Goal: Task Accomplishment & Management: Use online tool/utility

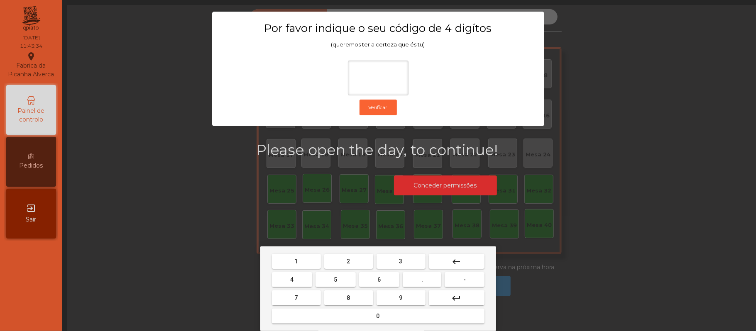
click at [348, 262] on span "2" at bounding box center [348, 261] width 3 height 7
click at [378, 277] on span "6" at bounding box center [379, 280] width 3 height 7
click at [304, 253] on mat-keyboard-key "1" at bounding box center [296, 261] width 52 height 18
click at [336, 280] on span "5" at bounding box center [335, 280] width 3 height 7
click at [466, 262] on button "keyboard_backspace" at bounding box center [457, 261] width 56 height 15
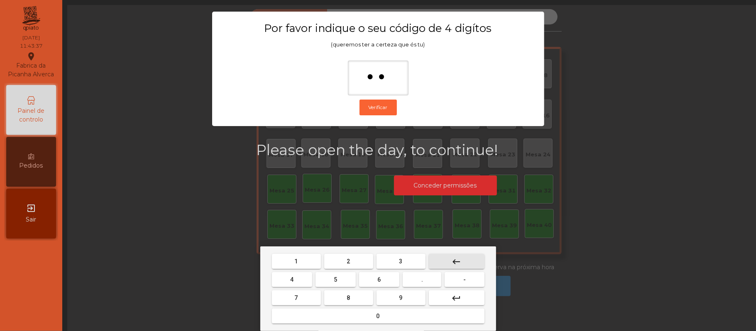
click at [467, 256] on button "keyboard_backspace" at bounding box center [457, 261] width 56 height 15
type input "*"
click at [462, 257] on button "keyboard_backspace" at bounding box center [457, 261] width 56 height 15
click at [456, 261] on mat-icon "keyboard_backspace" at bounding box center [457, 262] width 10 height 10
click at [348, 262] on span "2" at bounding box center [348, 261] width 3 height 7
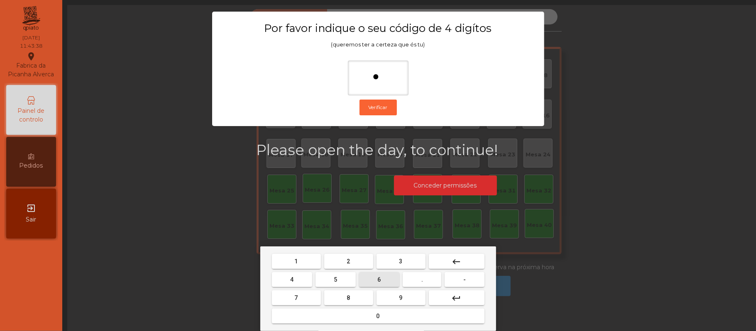
click at [378, 279] on span "6" at bounding box center [379, 280] width 3 height 7
click at [296, 261] on span "1" at bounding box center [296, 261] width 3 height 7
click at [339, 279] on button "5" at bounding box center [336, 279] width 40 height 15
type input "****"
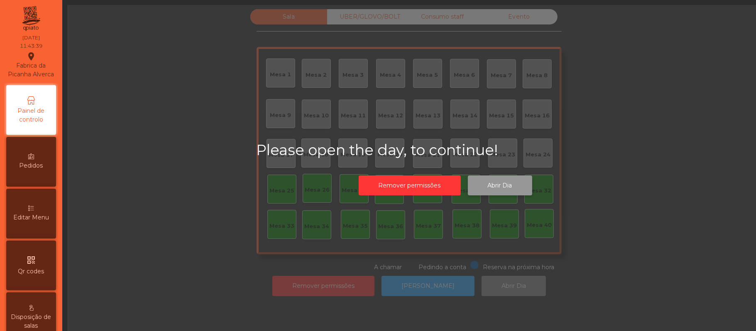
click at [508, 181] on button "Abrir Dia" at bounding box center [500, 186] width 64 height 20
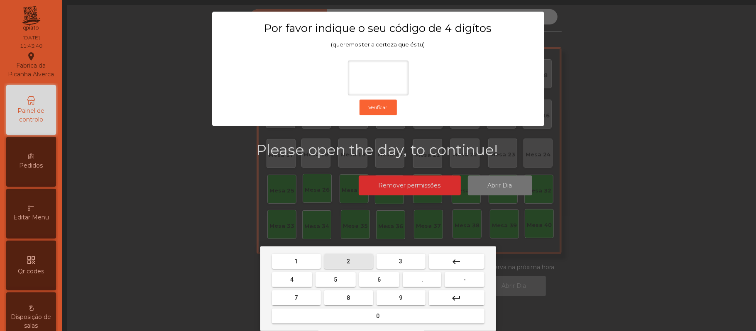
click at [350, 254] on button "2" at bounding box center [348, 261] width 49 height 15
click at [379, 277] on span "6" at bounding box center [379, 280] width 3 height 7
click at [296, 261] on span "1" at bounding box center [296, 261] width 3 height 7
click at [336, 279] on span "5" at bounding box center [335, 280] width 3 height 7
type input "****"
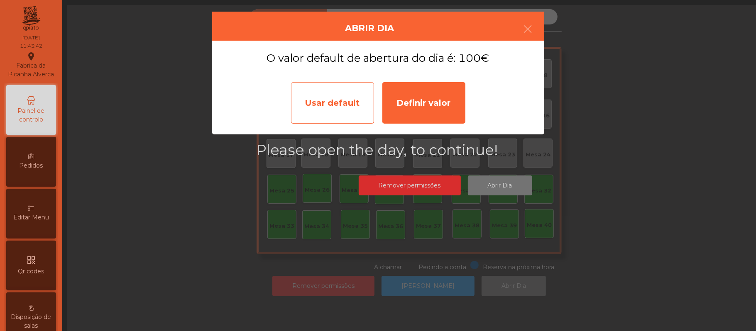
click at [338, 102] on div "Usar default" at bounding box center [332, 103] width 83 height 42
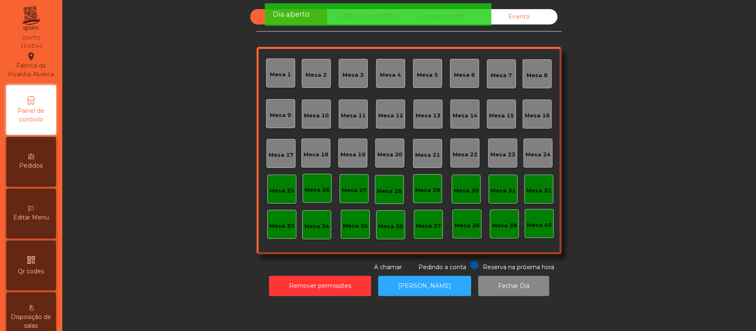
click at [512, 222] on div "Mesa 39" at bounding box center [504, 226] width 25 height 8
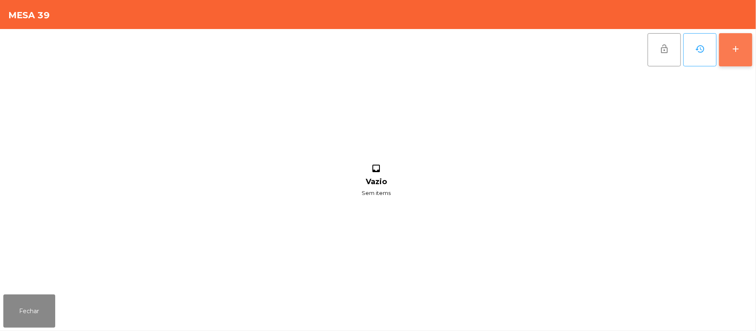
click at [740, 51] on div "add" at bounding box center [736, 49] width 10 height 10
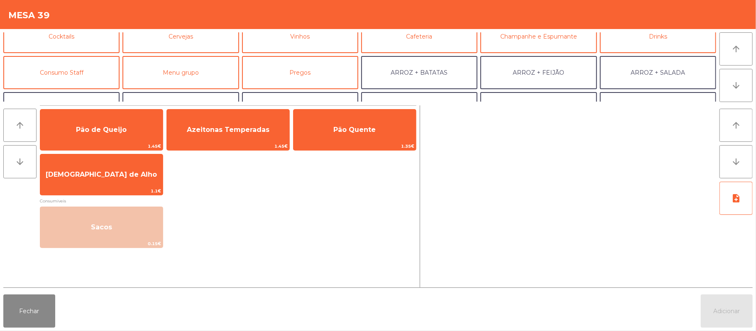
scroll to position [58, 0]
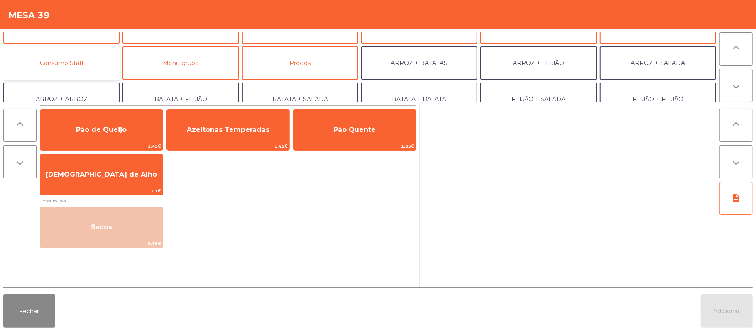
click at [85, 65] on button "Consumo Staff" at bounding box center [61, 63] width 116 height 33
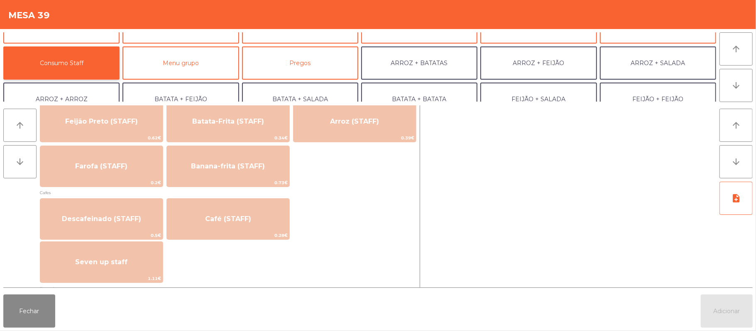
scroll to position [419, 0]
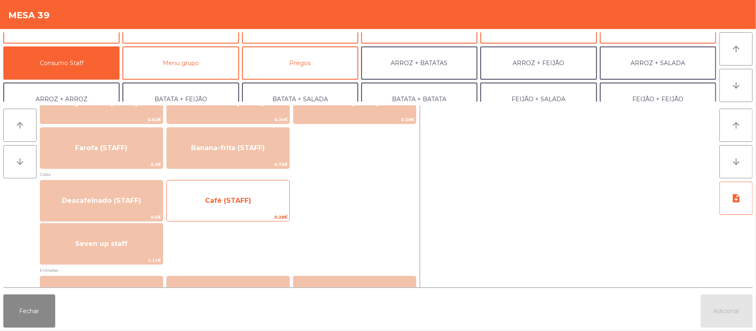
click at [252, 206] on span "Café (STAFF)" at bounding box center [228, 201] width 123 height 22
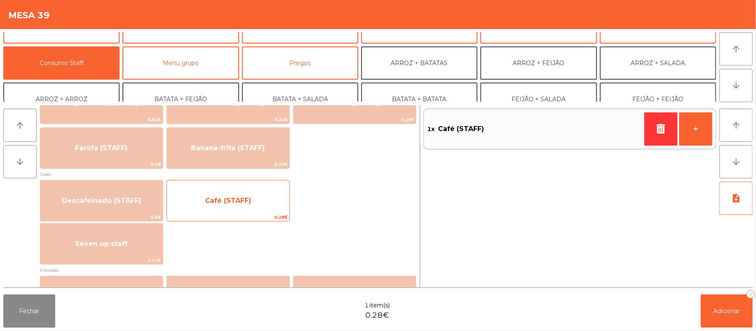
click at [247, 193] on span "Café (STAFF)" at bounding box center [228, 201] width 123 height 22
click at [241, 203] on span "Café (STAFF)" at bounding box center [228, 201] width 46 height 8
click at [235, 201] on span "Café (STAFF)" at bounding box center [228, 201] width 46 height 8
click at [238, 197] on span "Café (STAFF)" at bounding box center [228, 201] width 46 height 8
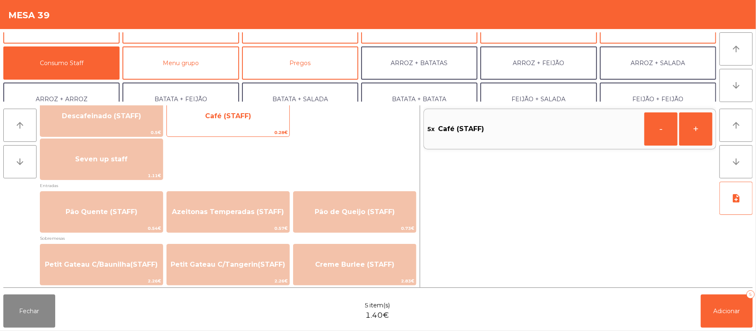
scroll to position [499, 0]
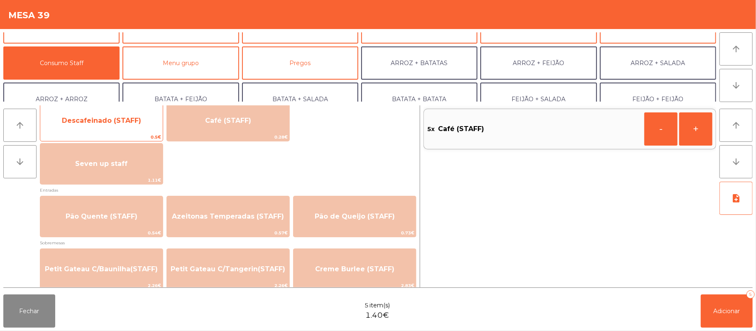
click at [125, 128] on span "Descafeinado (STAFF)" at bounding box center [101, 121] width 123 height 22
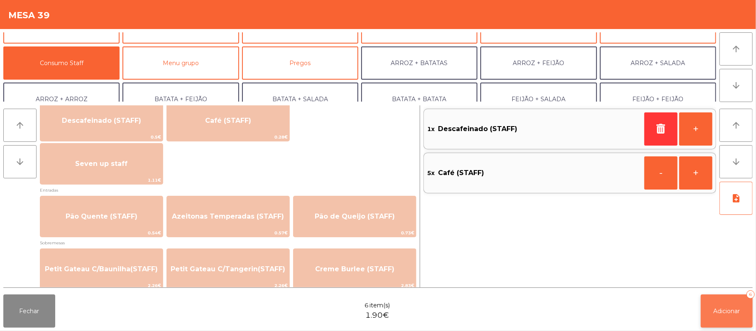
click at [714, 312] on span "Adicionar" at bounding box center [727, 311] width 27 height 7
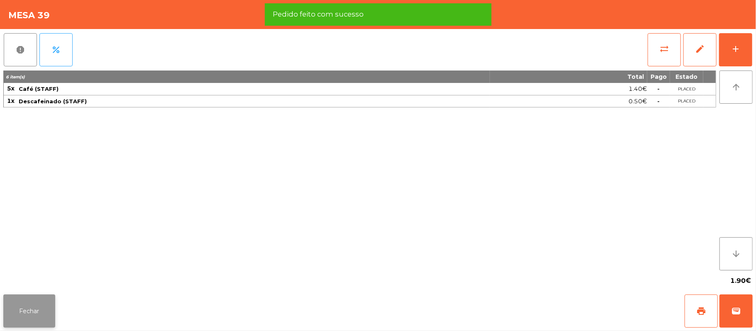
click at [34, 309] on button "Fechar" at bounding box center [29, 311] width 52 height 33
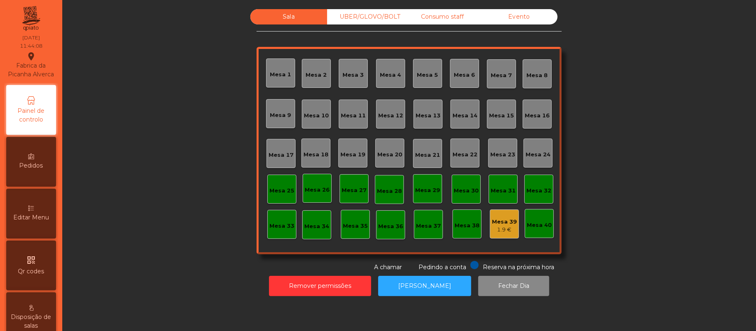
click at [419, 219] on div "Mesa 37" at bounding box center [428, 225] width 25 height 12
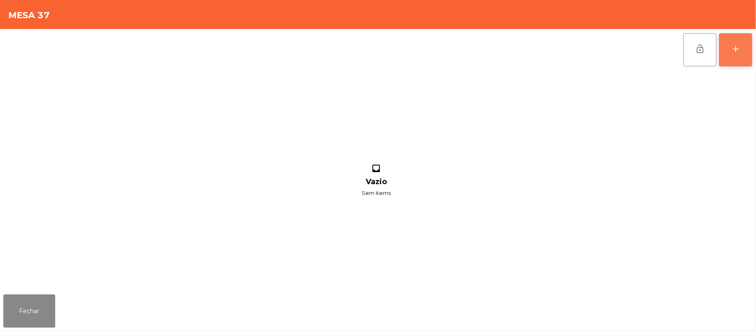
click at [725, 52] on button "add" at bounding box center [735, 49] width 33 height 33
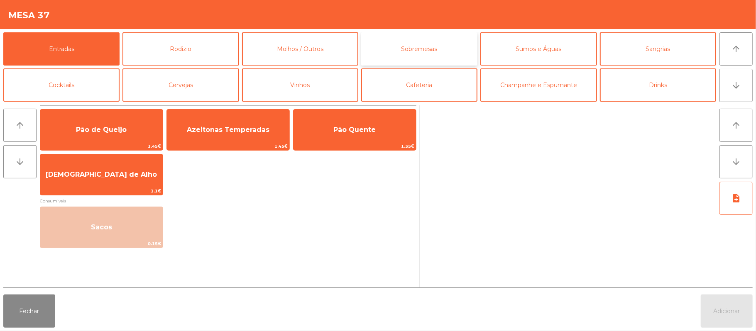
click at [437, 51] on button "Sobremesas" at bounding box center [419, 48] width 116 height 33
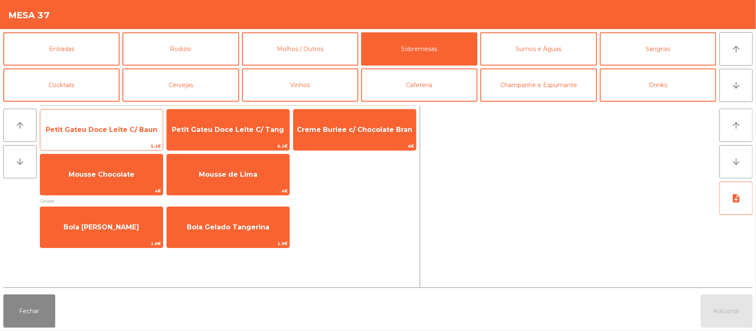
click at [124, 123] on span "Petit Gateu Doce Leite C/ Baun" at bounding box center [101, 130] width 123 height 22
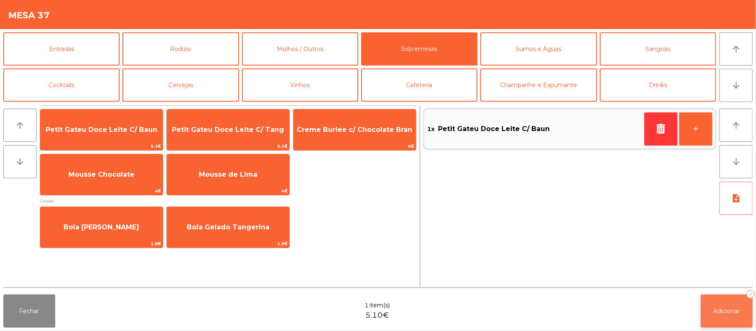
click at [730, 318] on button "Adicionar 1" at bounding box center [727, 311] width 52 height 33
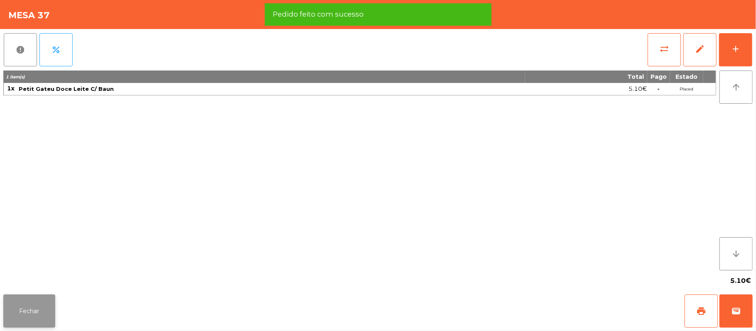
click at [28, 311] on button "Fechar" at bounding box center [29, 311] width 52 height 33
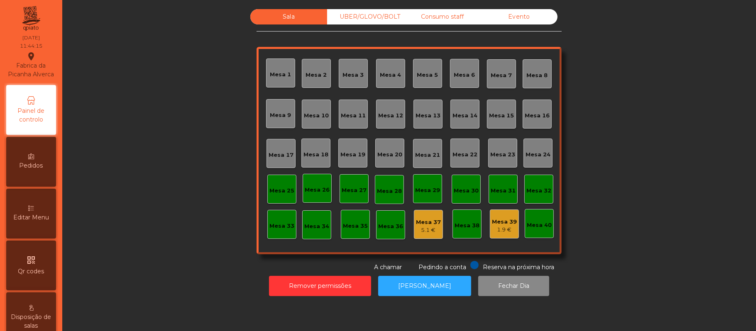
click at [271, 71] on div "Mesa 1" at bounding box center [280, 75] width 21 height 8
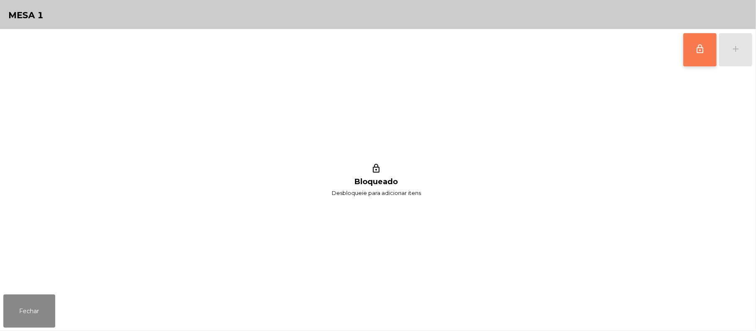
click at [704, 53] on span "lock_outline" at bounding box center [700, 49] width 10 height 10
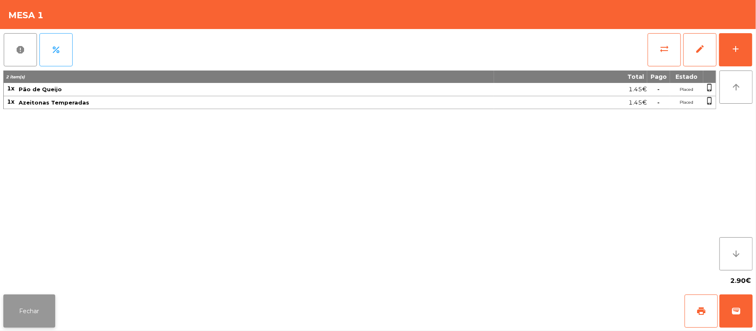
click at [29, 309] on button "Fechar" at bounding box center [29, 311] width 52 height 33
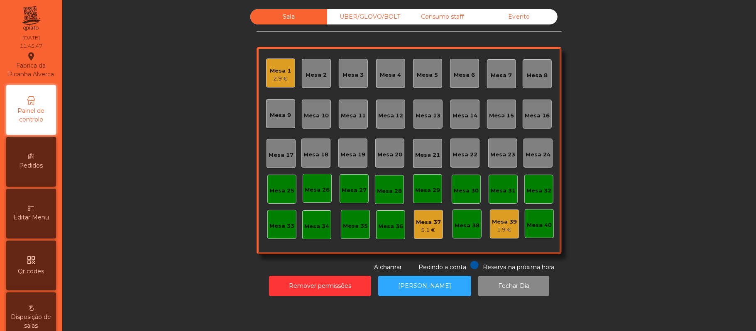
click at [278, 75] on div "2.9 €" at bounding box center [280, 79] width 21 height 8
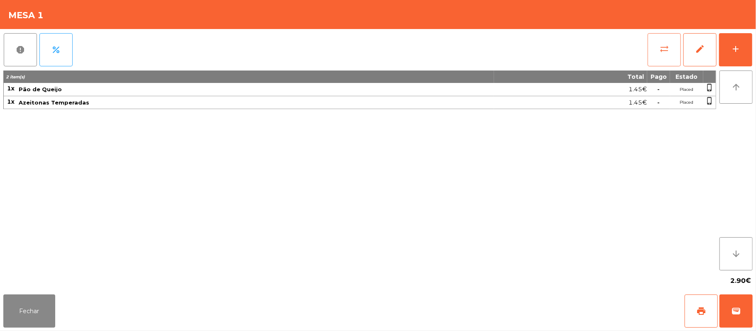
click at [649, 52] on button "sync_alt" at bounding box center [664, 49] width 33 height 33
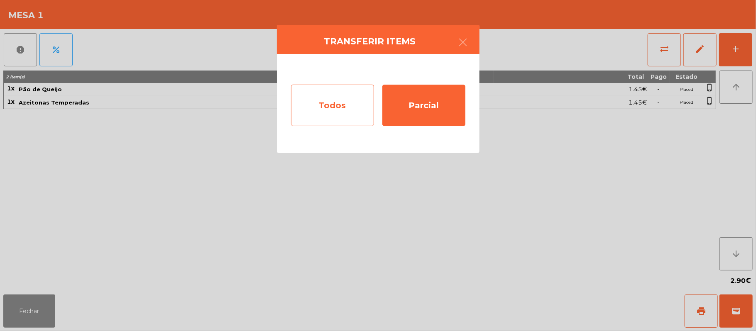
click at [326, 108] on div "Todos" at bounding box center [332, 106] width 83 height 42
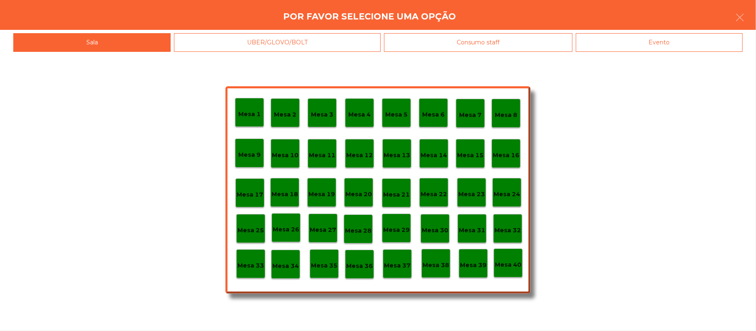
click at [653, 42] on div "Evento" at bounding box center [659, 42] width 167 height 19
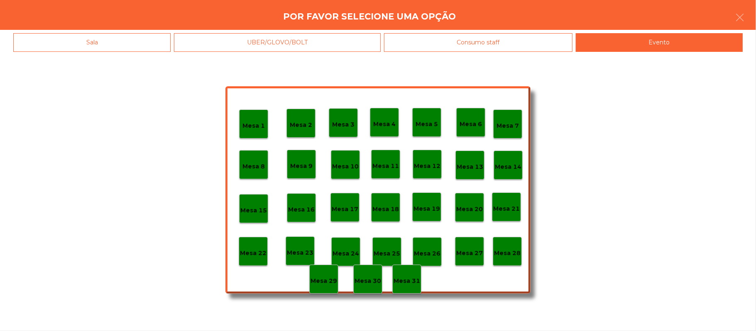
click at [133, 47] on div "Sala" at bounding box center [91, 42] width 157 height 19
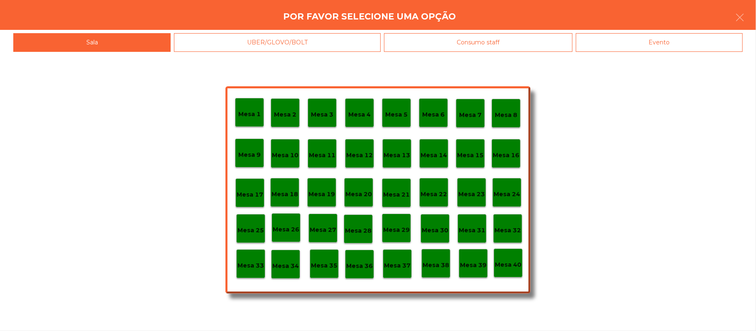
click at [394, 266] on p "Mesa 37" at bounding box center [397, 266] width 27 height 10
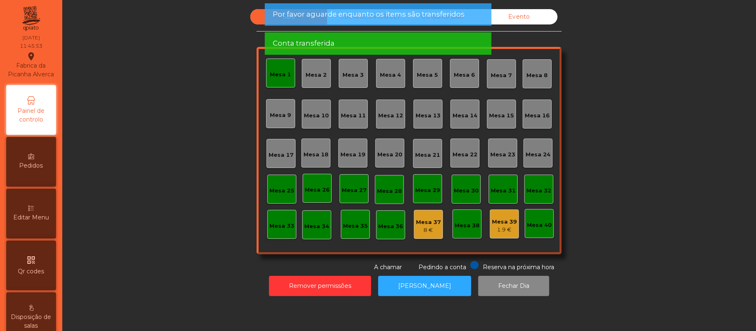
click at [272, 69] on div "Mesa 1" at bounding box center [280, 73] width 21 height 12
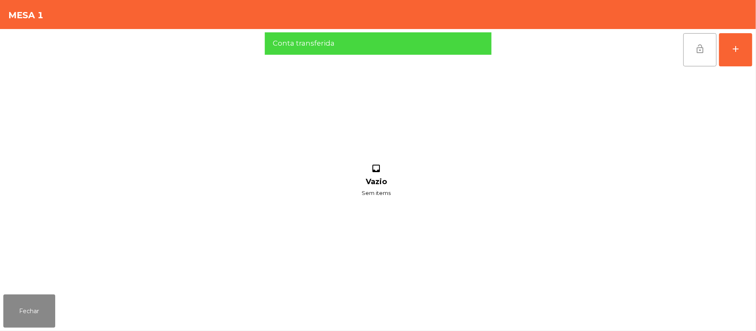
click at [690, 49] on button "lock_open" at bounding box center [700, 49] width 33 height 33
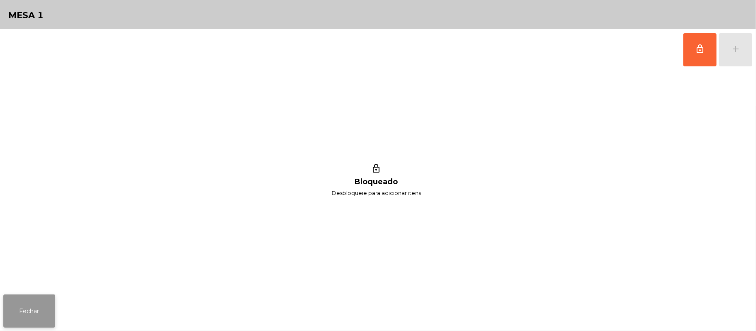
click at [38, 301] on button "Fechar" at bounding box center [29, 311] width 52 height 33
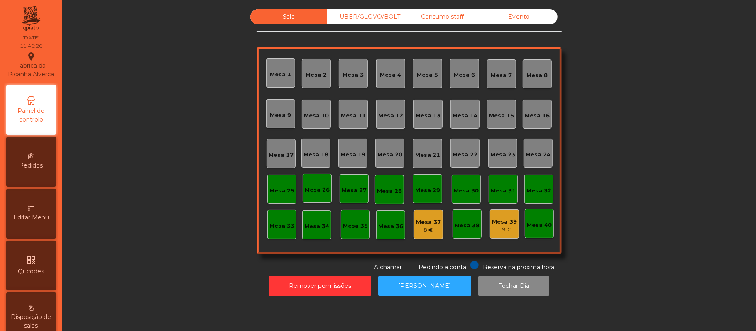
click at [444, 17] on div "Consumo staff" at bounding box center [442, 16] width 77 height 15
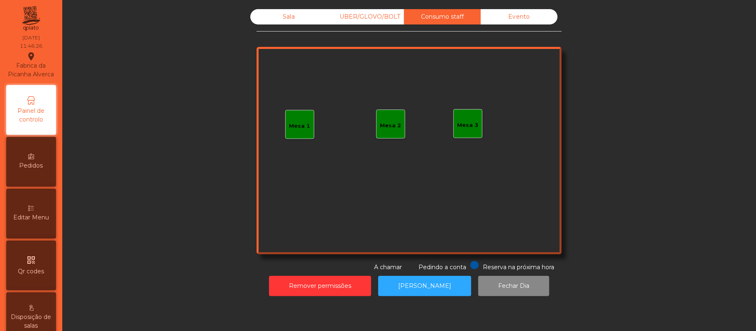
click at [468, 130] on div "Mesa 3" at bounding box center [467, 123] width 29 height 29
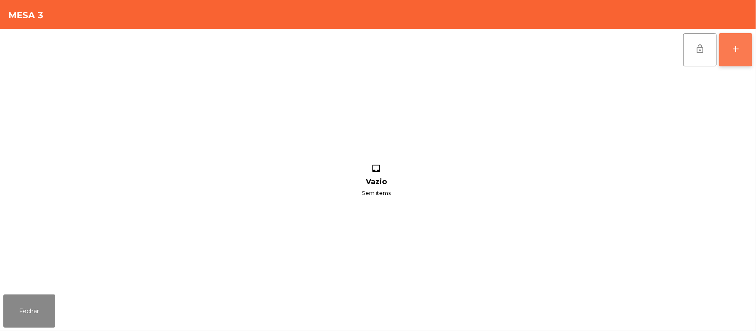
click at [734, 44] on div "add" at bounding box center [736, 49] width 10 height 10
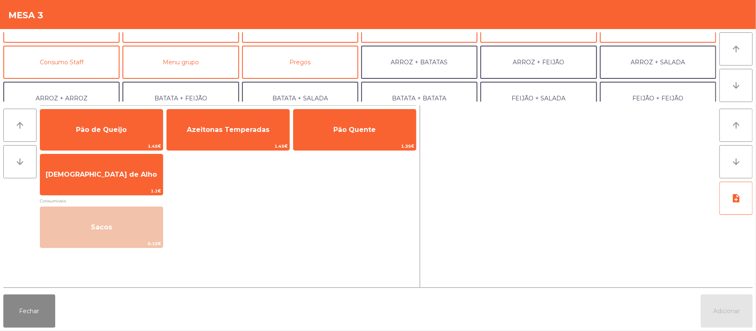
scroll to position [62, 0]
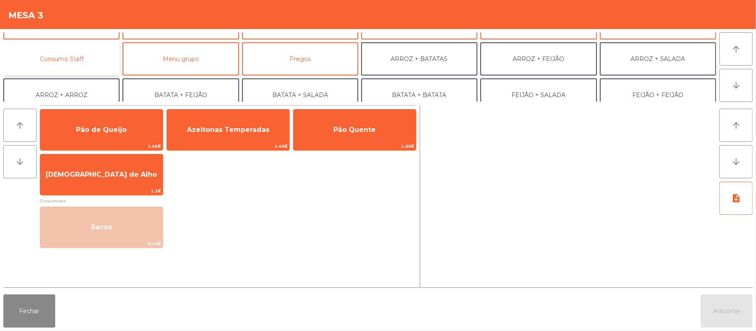
click at [85, 56] on button "Consumo Staff" at bounding box center [61, 58] width 116 height 33
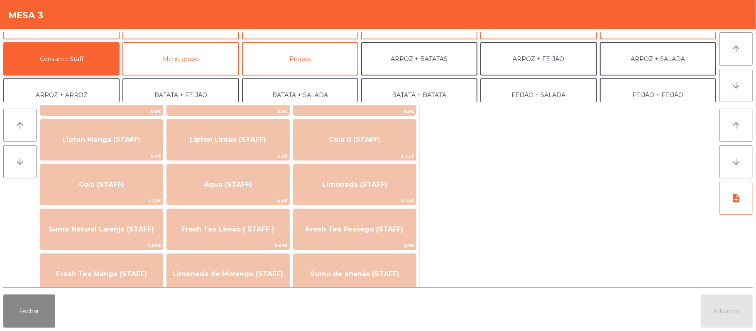
scroll to position [143, 0]
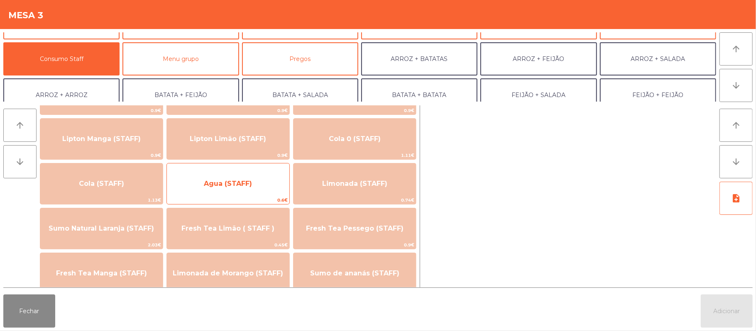
click at [246, 185] on span "Agua (STAFF)" at bounding box center [228, 184] width 48 height 8
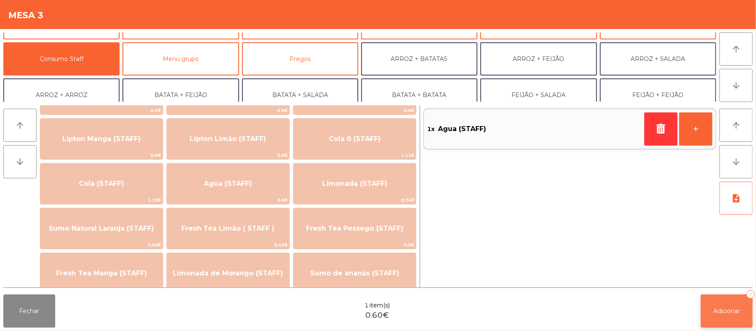
click at [752, 321] on button "Adicionar 1" at bounding box center [727, 311] width 52 height 33
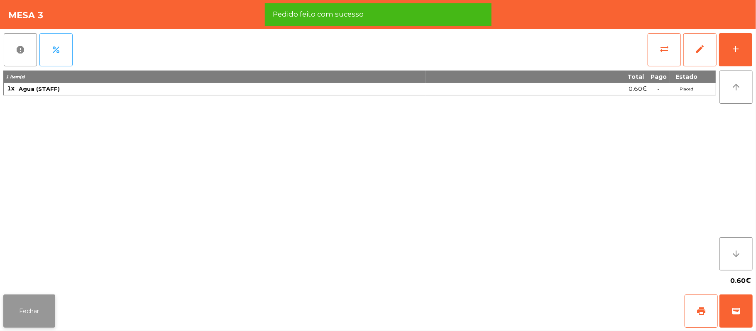
click at [27, 308] on button "Fechar" at bounding box center [29, 311] width 52 height 33
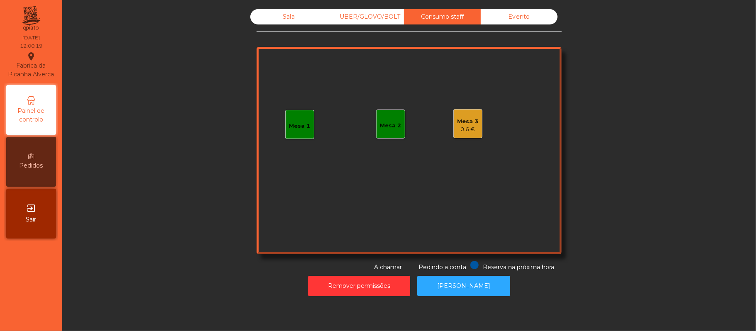
click at [278, 37] on div "Sala UBER/GLOVO/BOLT Consumo staff Evento Mesa 1 Mesa 2 Mesa 3 0.6 € Reserva na…" at bounding box center [409, 140] width 305 height 263
click at [285, 17] on div "Sala" at bounding box center [288, 16] width 77 height 15
